Goal: Find contact information: Find contact information

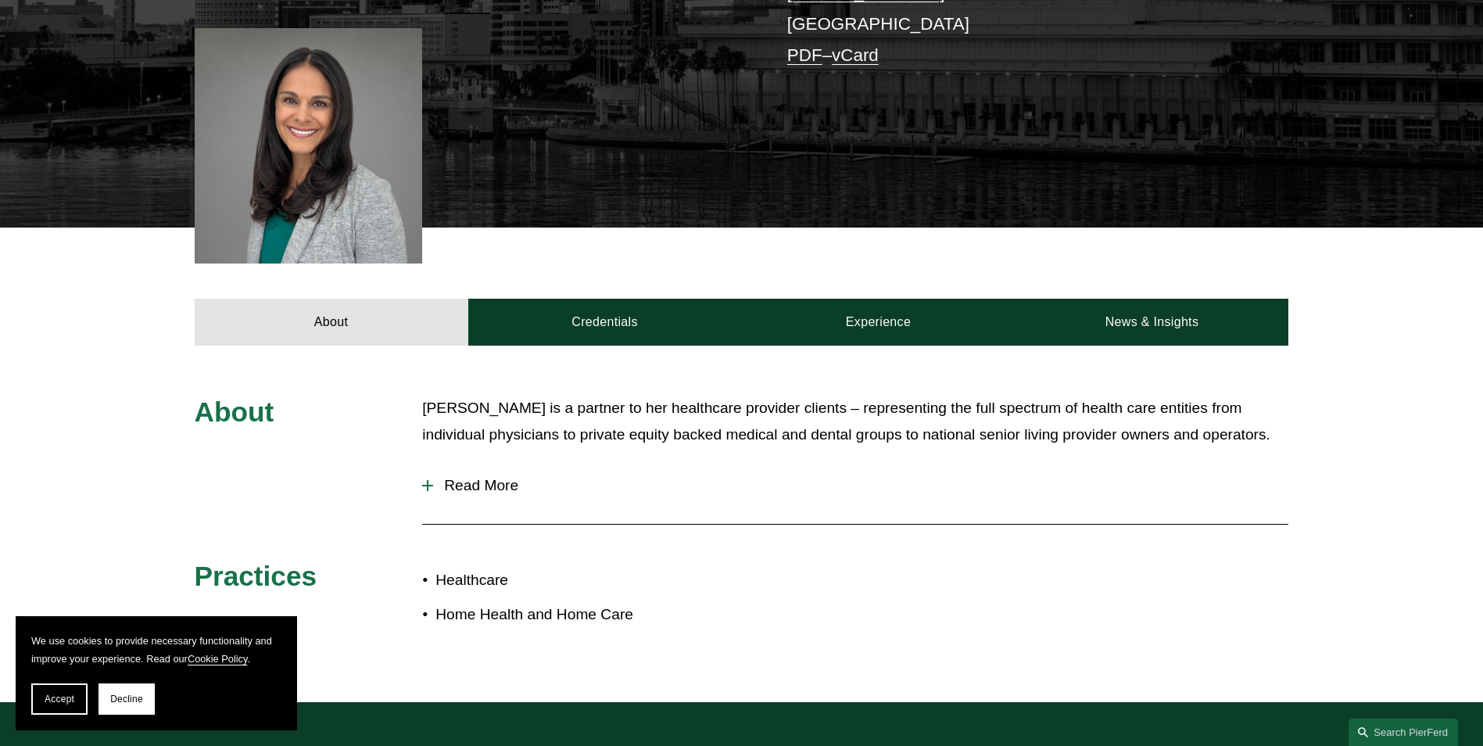
scroll to position [477, 0]
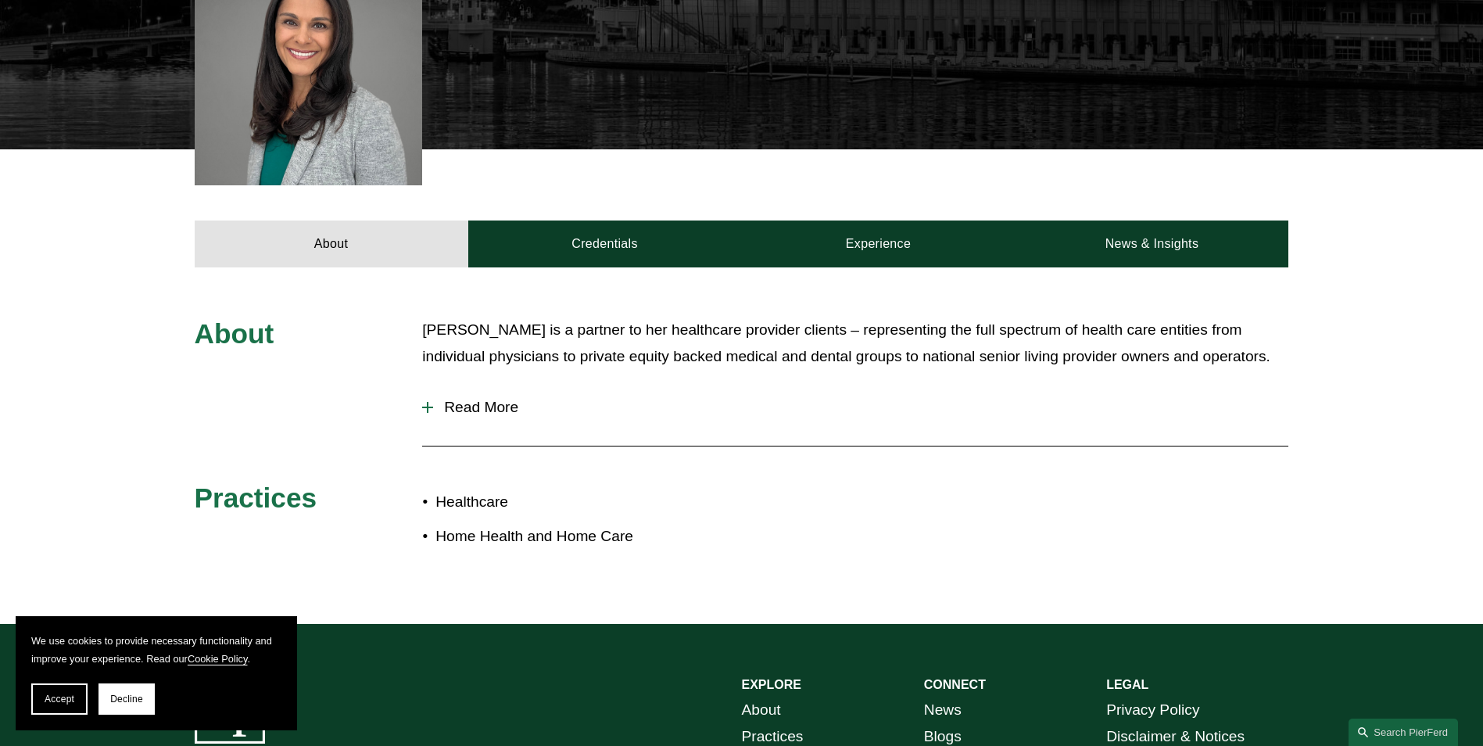
click at [479, 404] on span "Read More" at bounding box center [861, 407] width 856 height 17
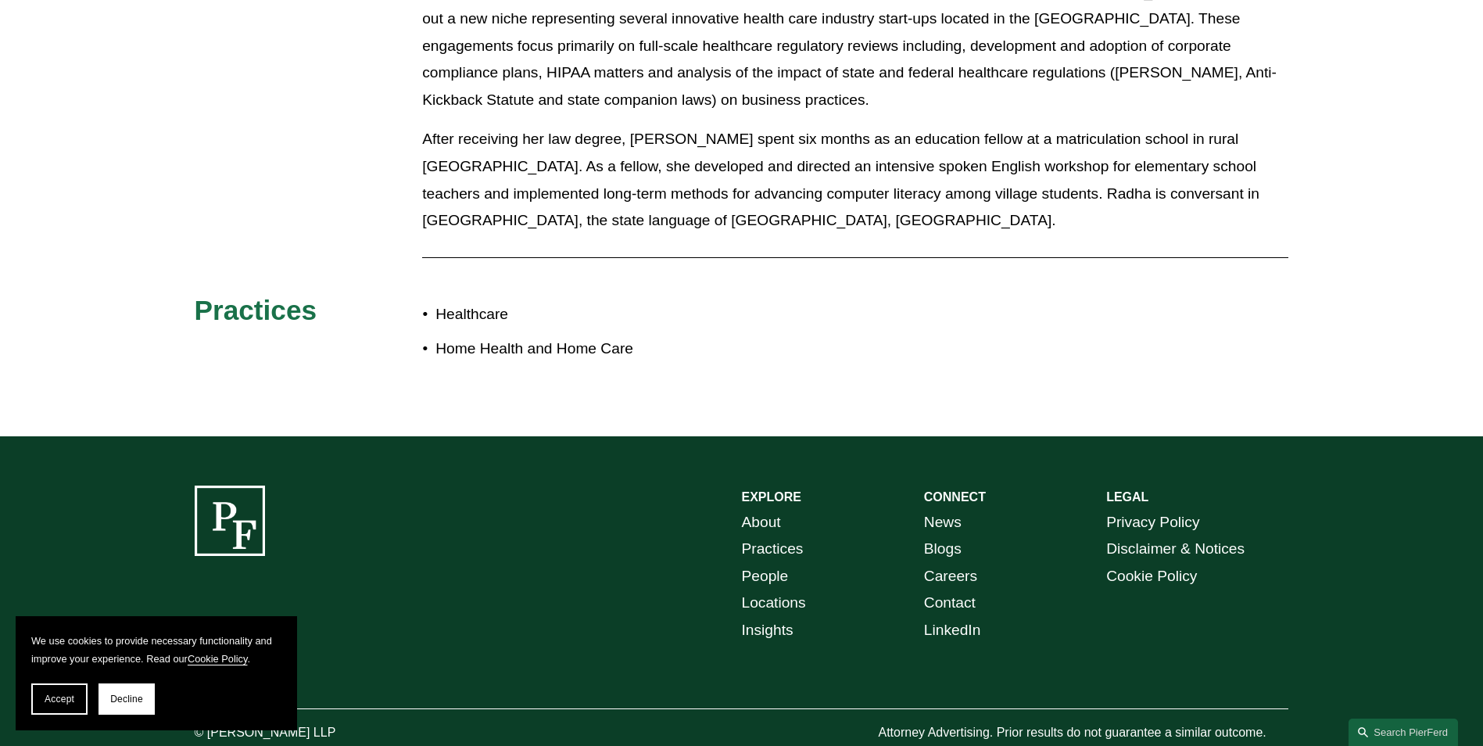
scroll to position [1351, 0]
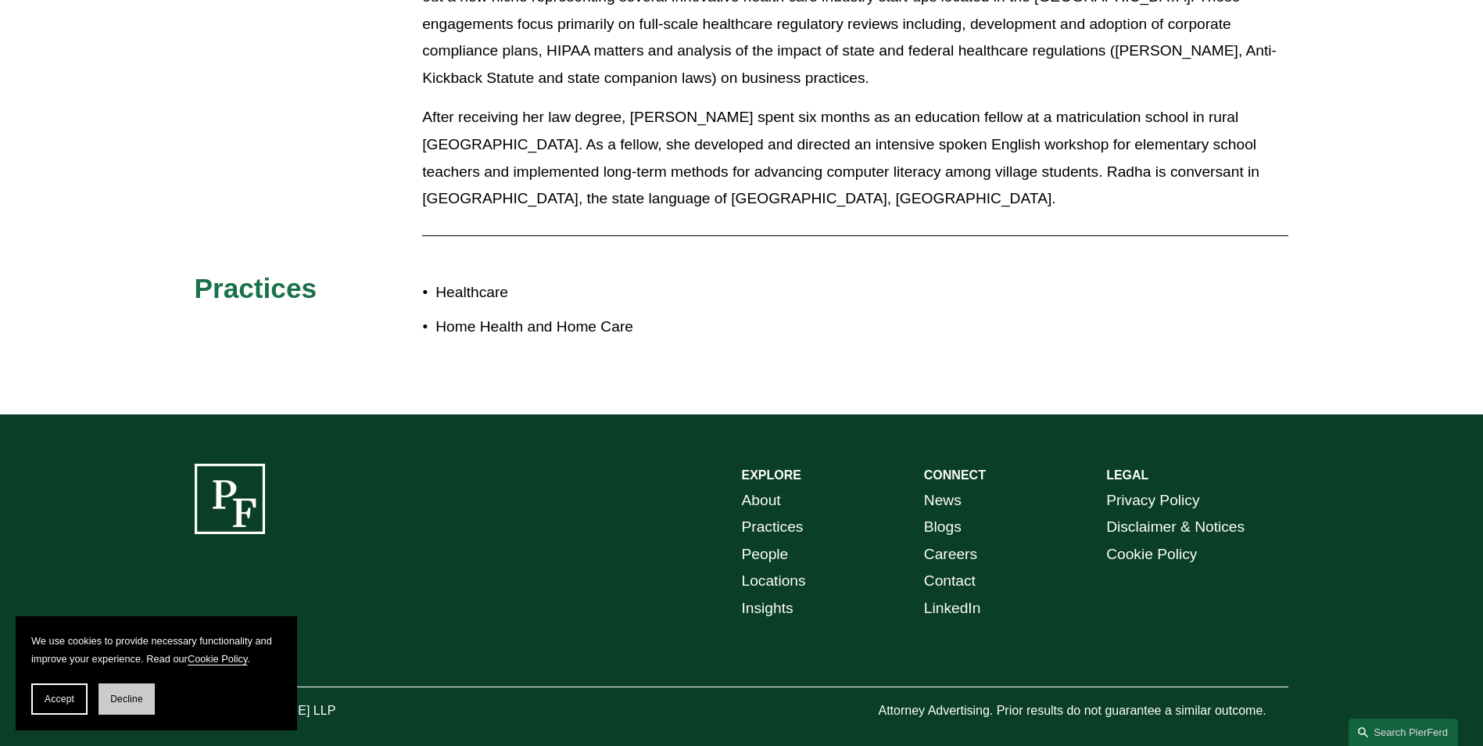
click at [124, 696] on span "Decline" at bounding box center [126, 699] width 33 height 11
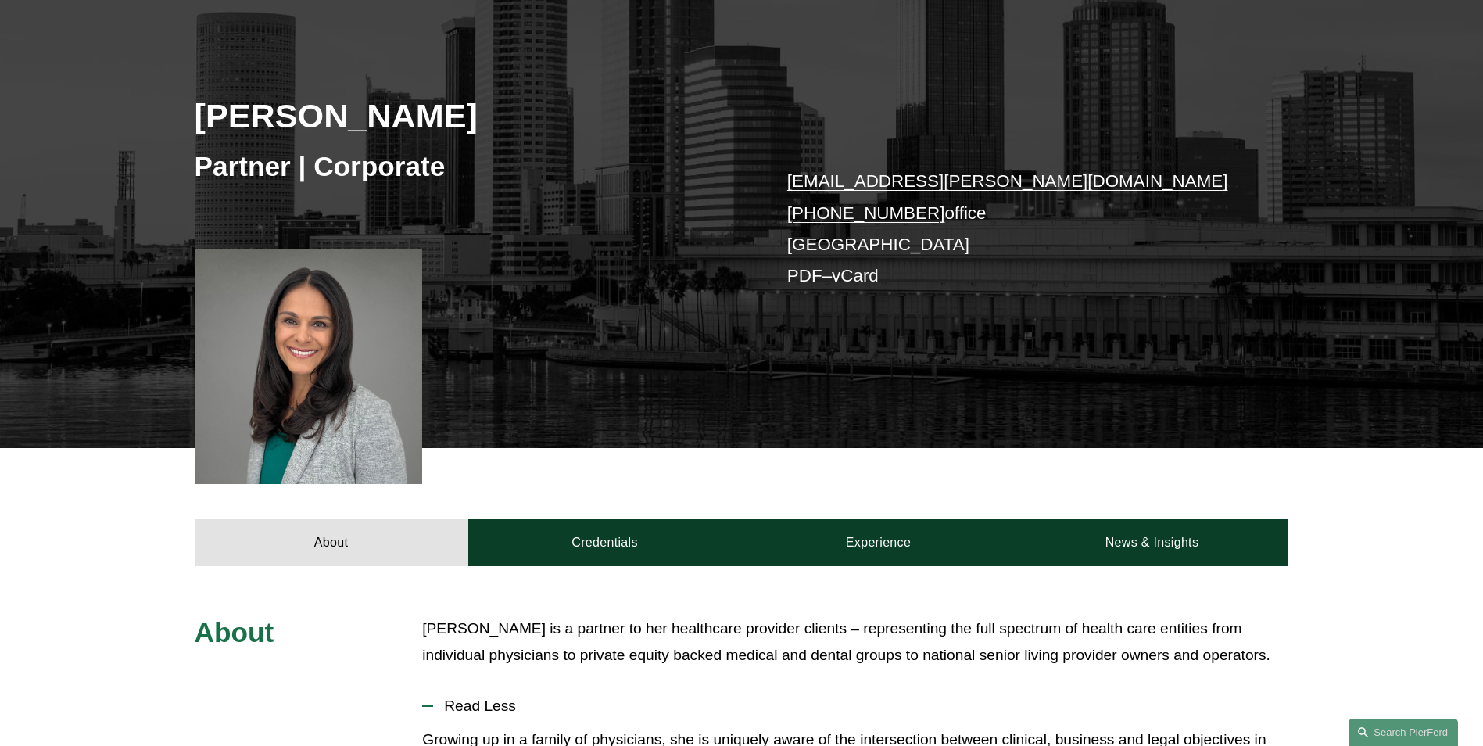
scroll to position [491, 0]
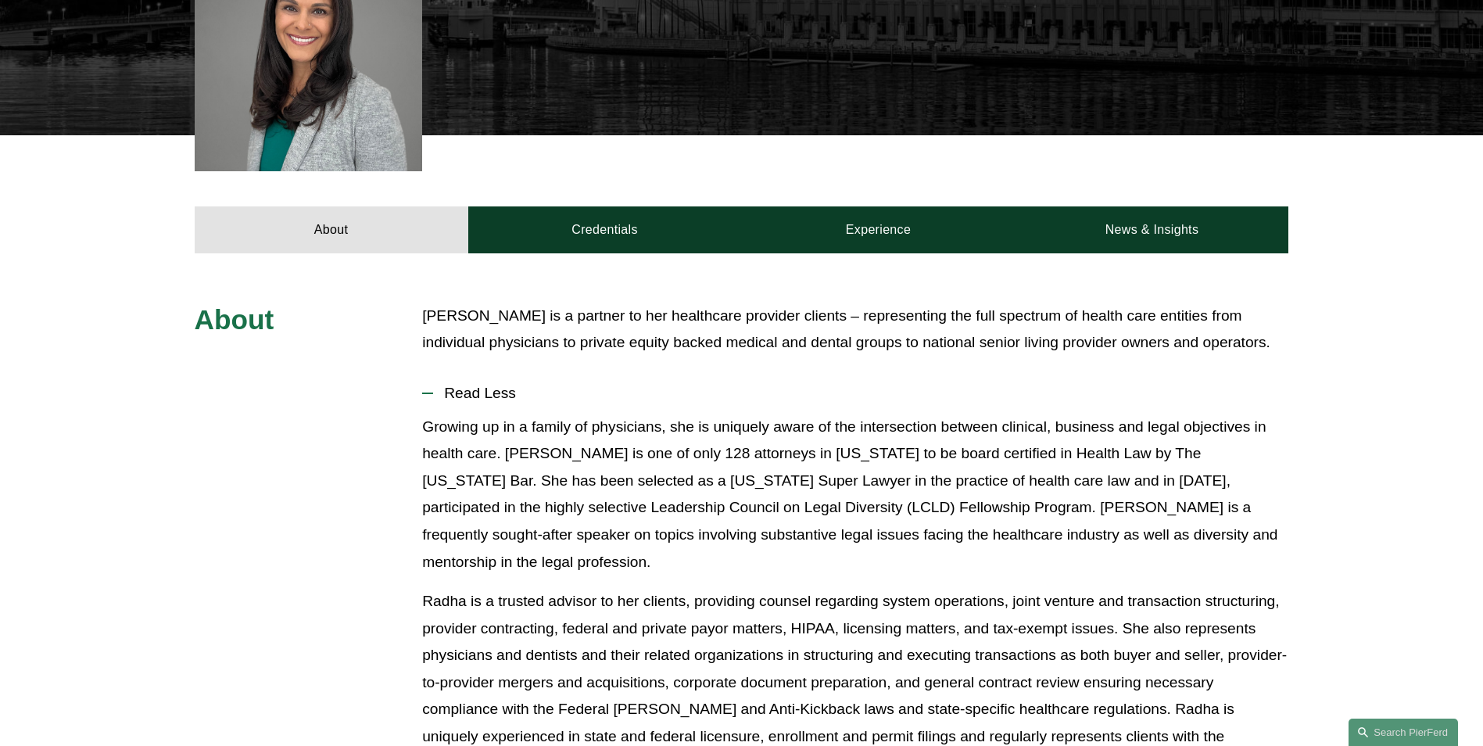
click at [597, 437] on p "Growing up in a family of physicians, she is uniquely aware of the intersection…" at bounding box center [855, 495] width 866 height 162
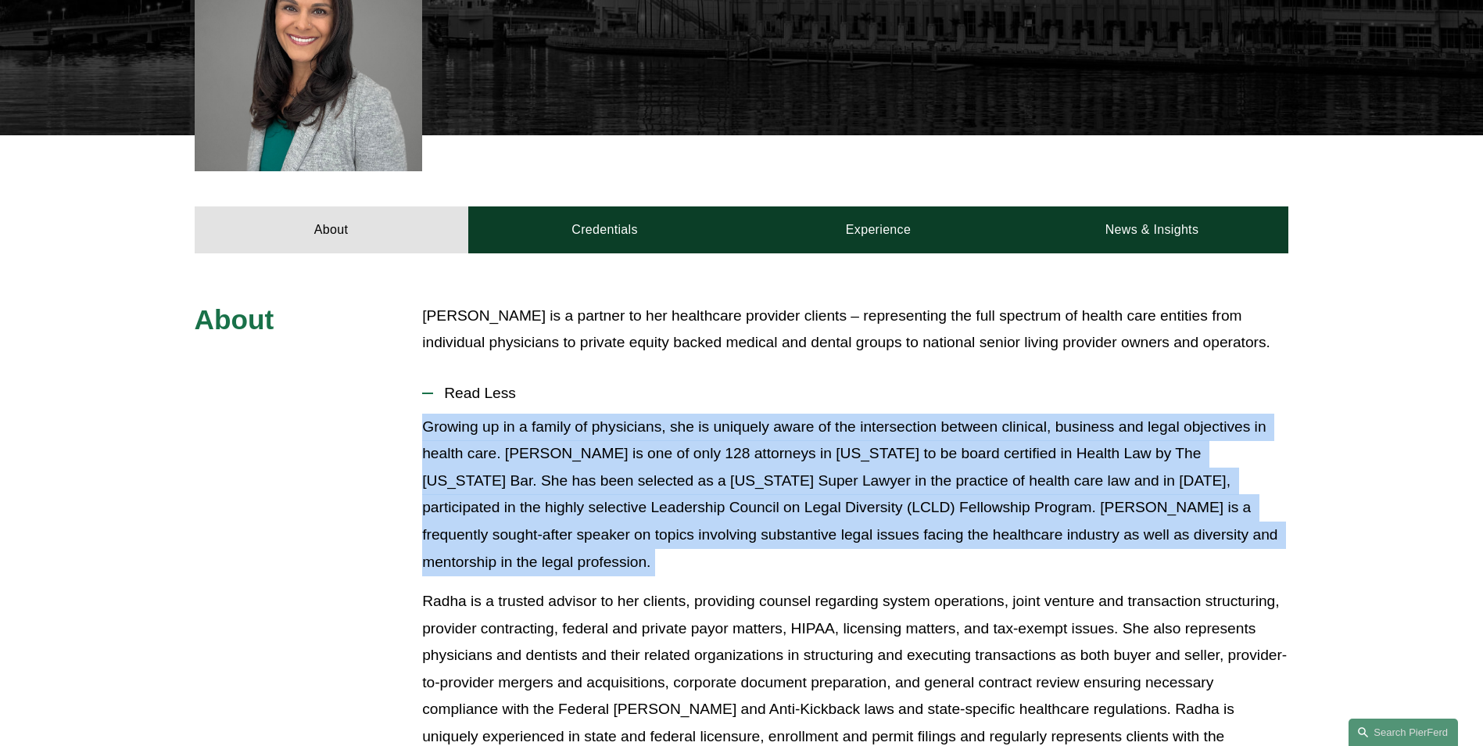
click at [597, 437] on p "Growing up in a family of physicians, she is uniquely aware of the intersection…" at bounding box center [855, 495] width 866 height 162
drag, startPoint x: 597, startPoint y: 437, endPoint x: 581, endPoint y: 478, distance: 43.9
click at [581, 478] on p "Growing up in a family of physicians, she is uniquely aware of the intersection…" at bounding box center [855, 495] width 866 height 162
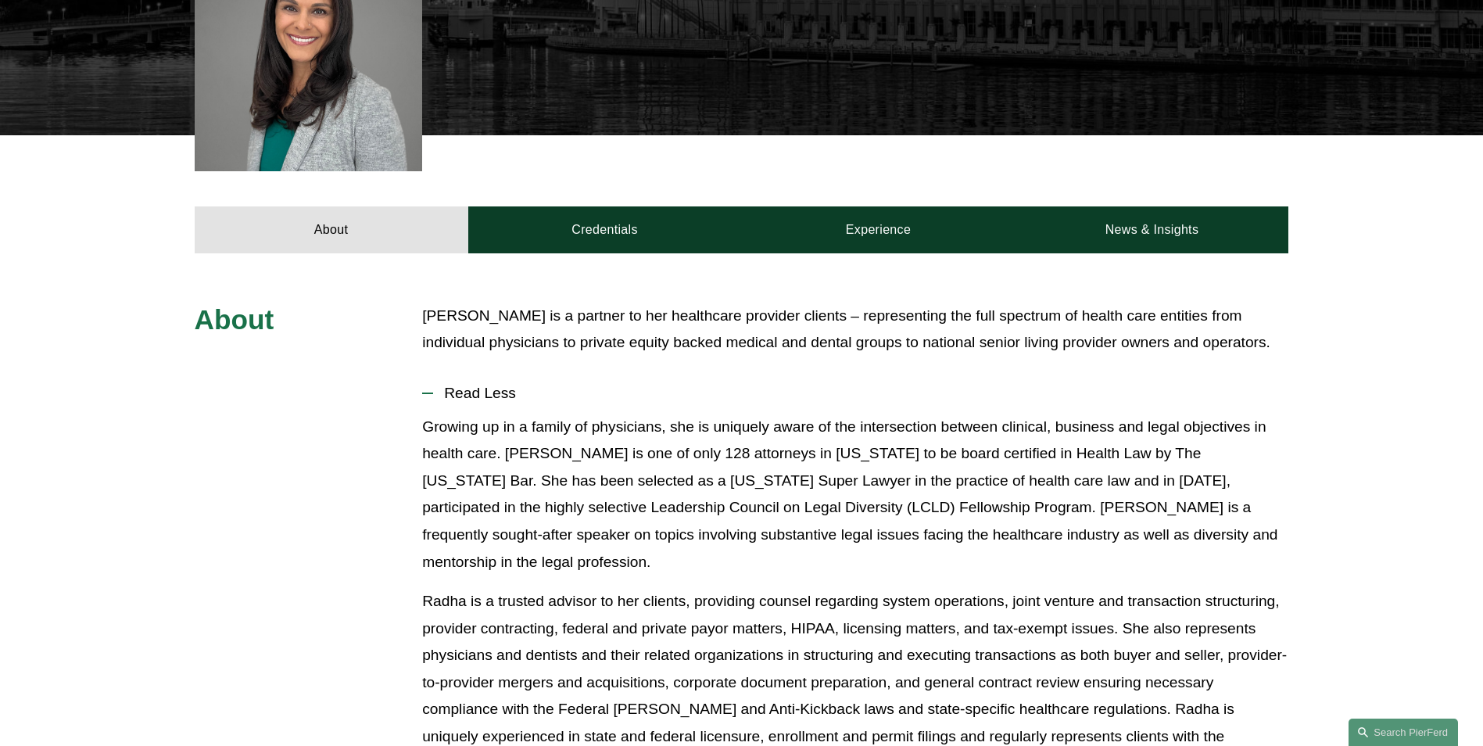
click at [505, 474] on p "Growing up in a family of physicians, she is uniquely aware of the intersection…" at bounding box center [855, 495] width 866 height 162
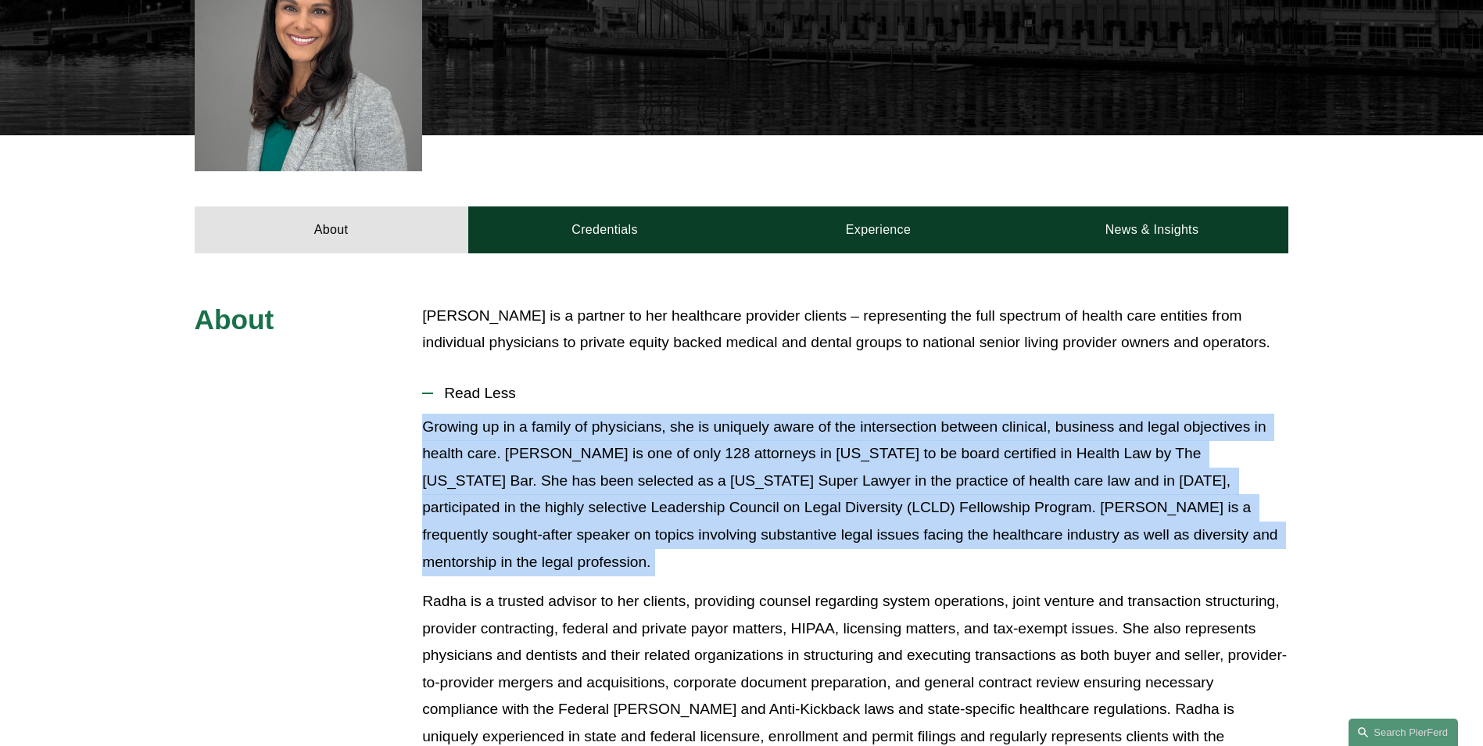
click at [505, 474] on p "Growing up in a family of physicians, she is uniquely aware of the intersection…" at bounding box center [855, 495] width 866 height 162
drag, startPoint x: 505, startPoint y: 474, endPoint x: 474, endPoint y: 483, distance: 32.7
click at [474, 483] on p "Growing up in a family of physicians, she is uniquely aware of the intersection…" at bounding box center [855, 495] width 866 height 162
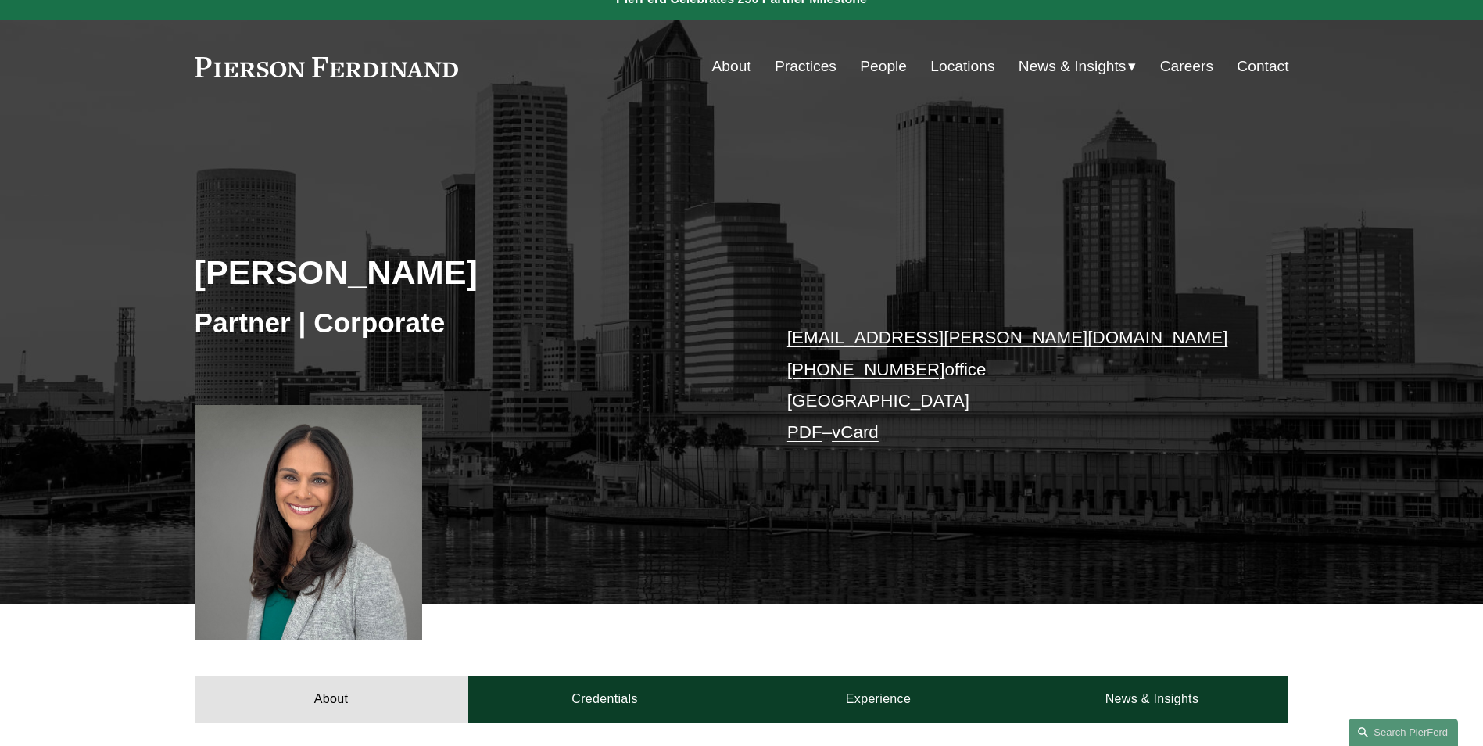
scroll to position [0, 0]
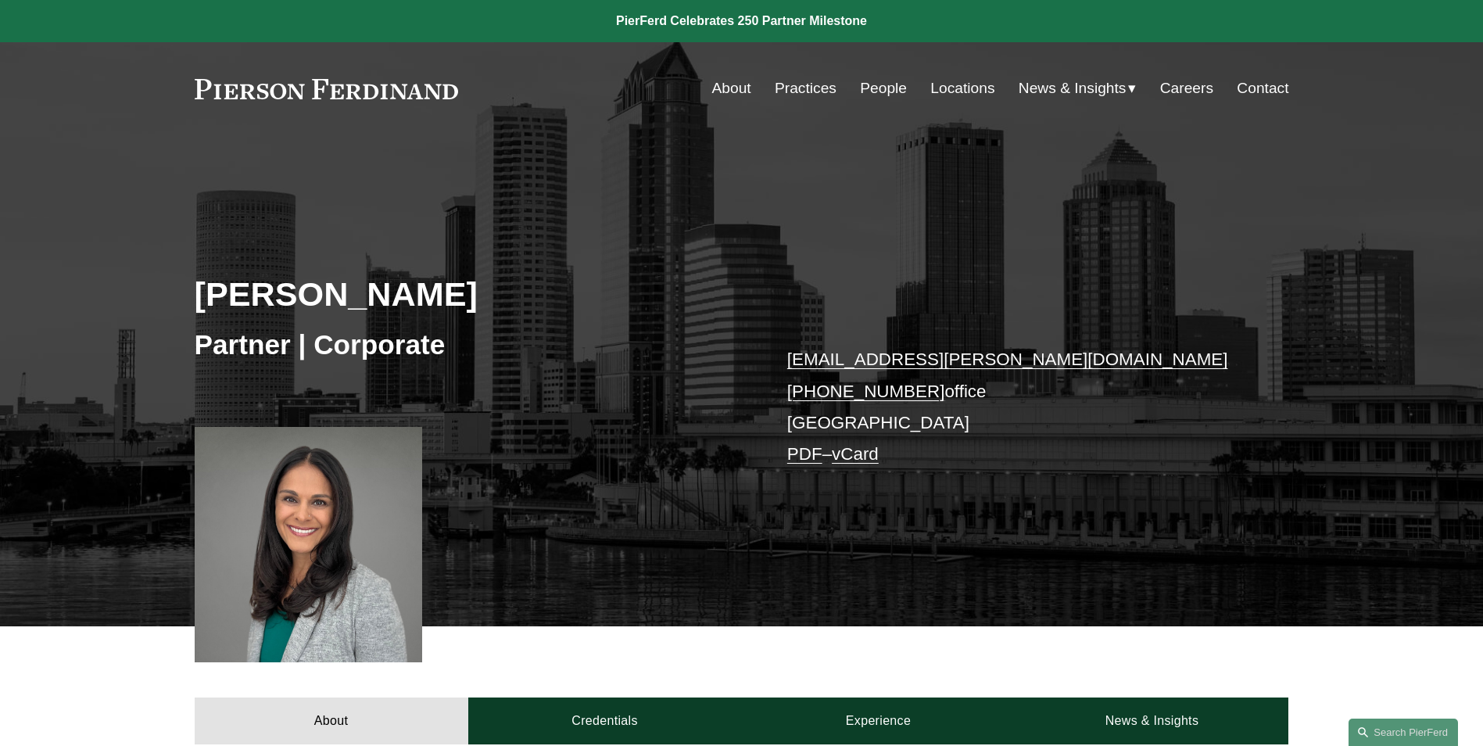
click at [945, 74] on link "Locations" at bounding box center [963, 89] width 64 height 30
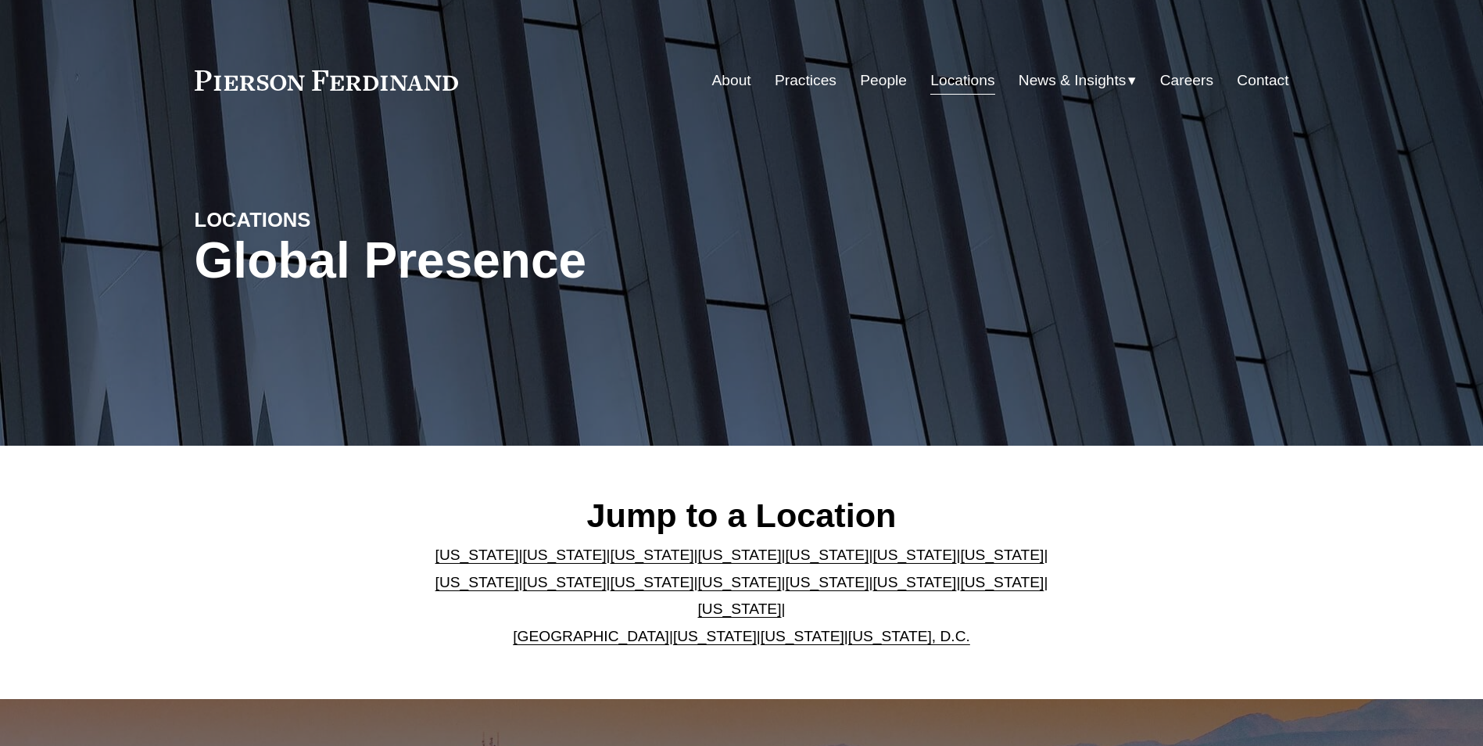
click at [785, 563] on link "[US_STATE]" at bounding box center [827, 555] width 84 height 16
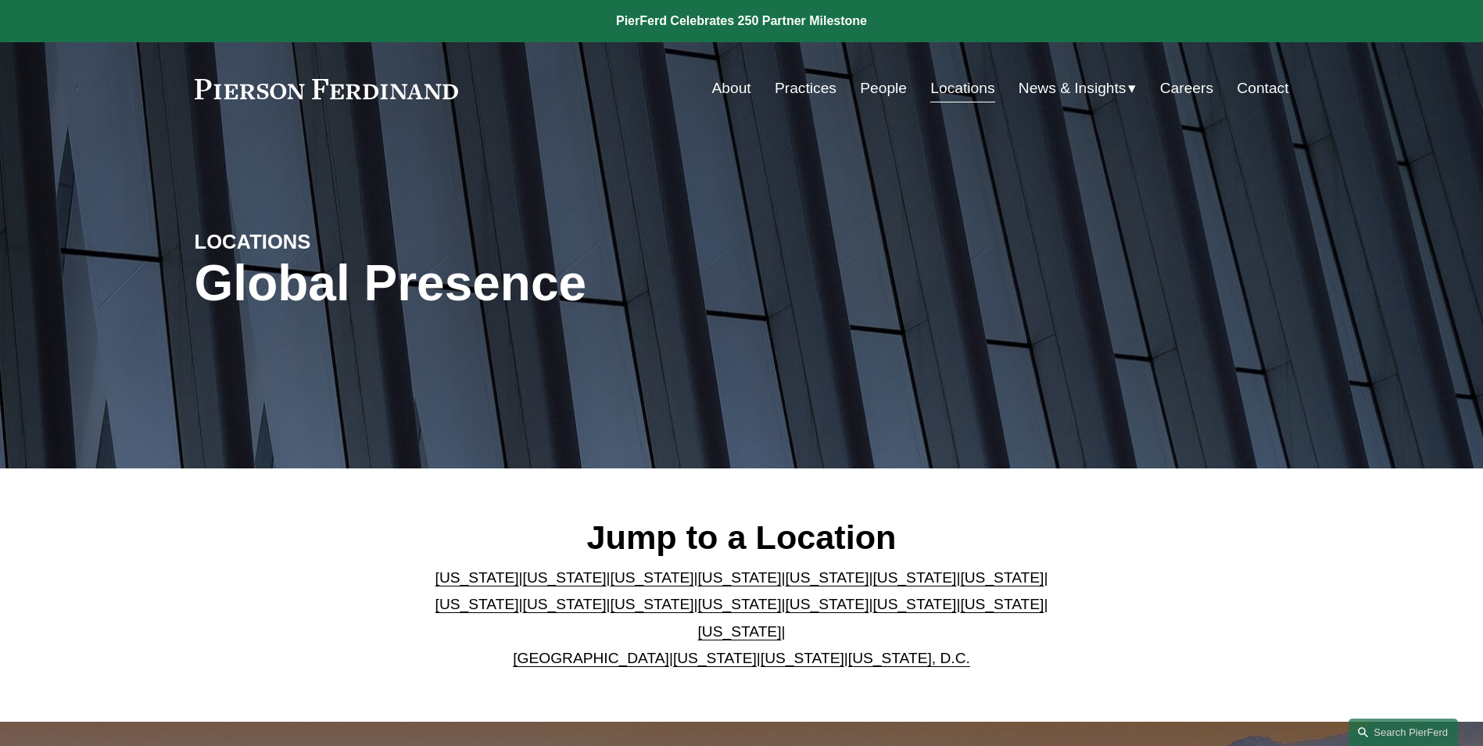
scroll to position [2033, 0]
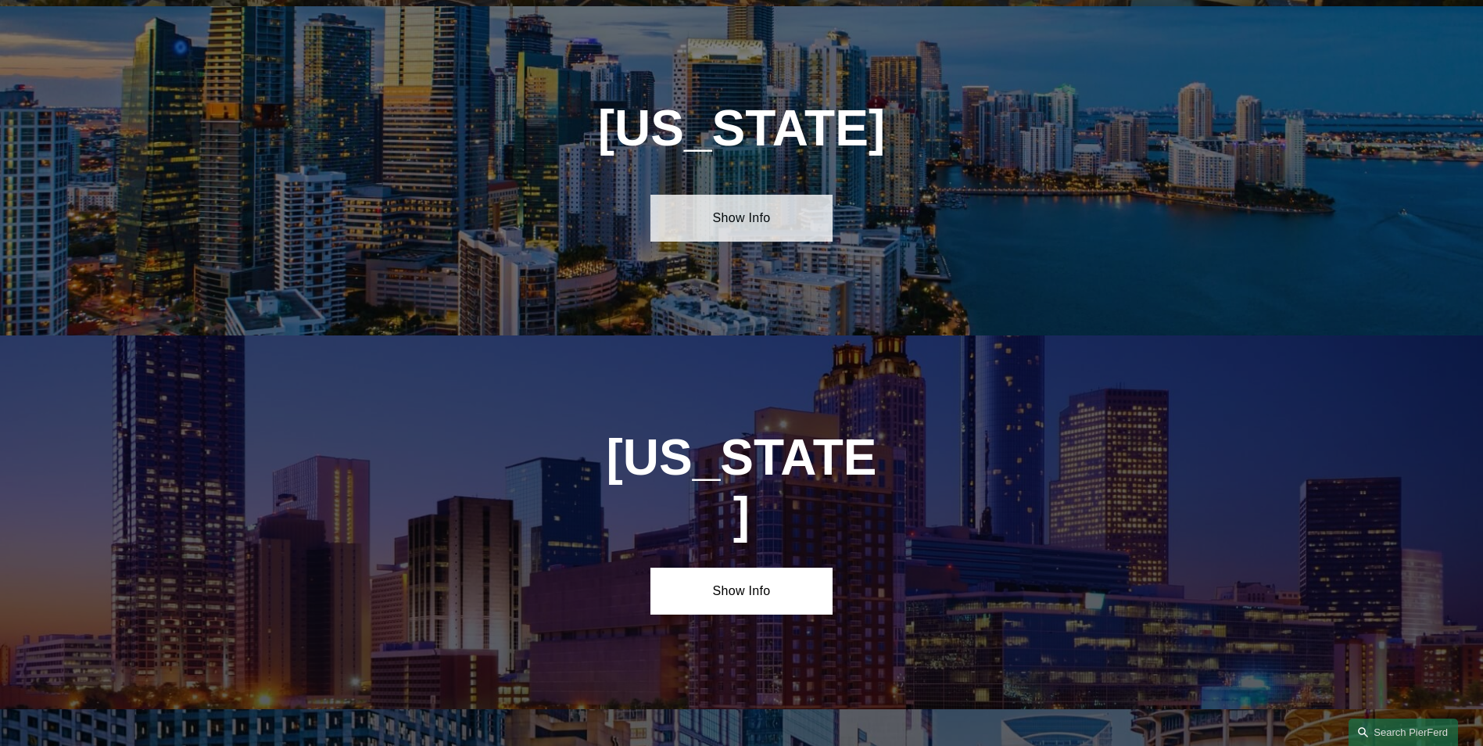
click at [745, 212] on link "Show Info" at bounding box center [742, 218] width 182 height 47
